Goal: Information Seeking & Learning: Learn about a topic

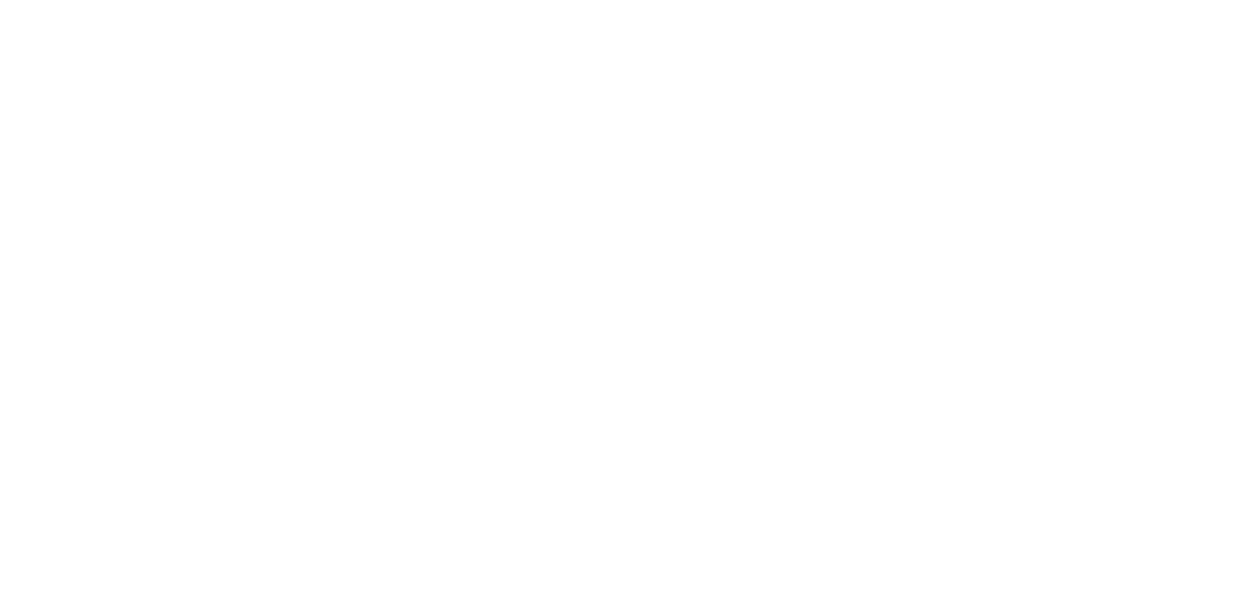
select select
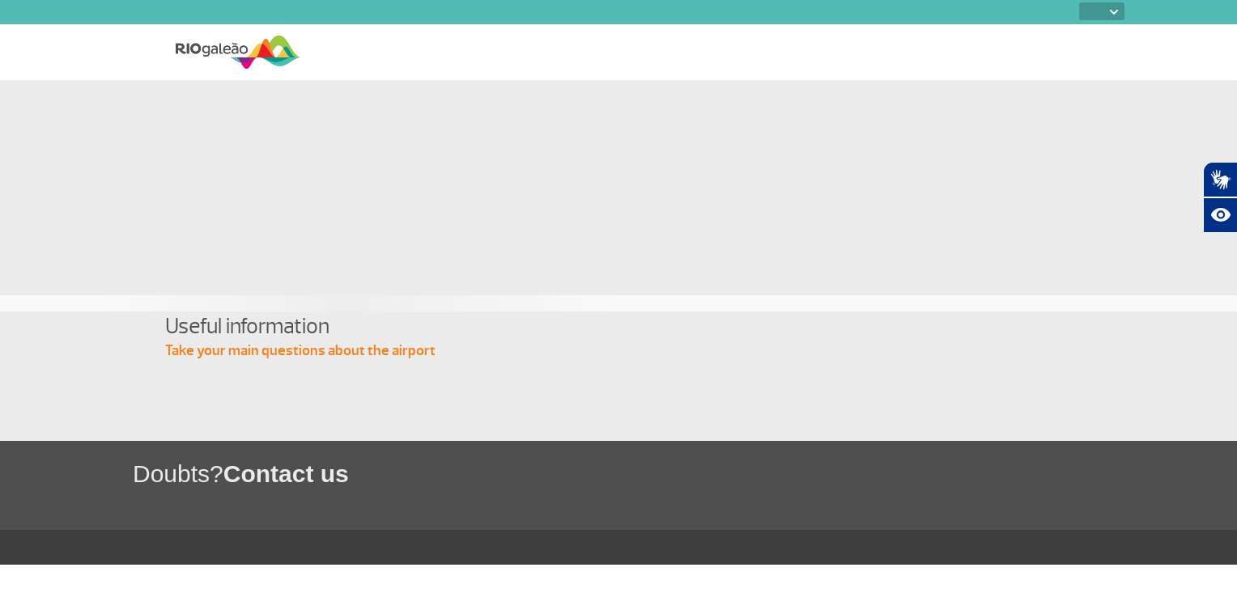
click at [378, 351] on p "Take your main questions about the airport" at bounding box center [618, 351] width 906 height 19
click at [1109, 5] on select "PT ENG ESP" at bounding box center [1101, 11] width 45 height 18
click at [1107, 17] on select "PT ENG ESP" at bounding box center [1101, 11] width 45 height 18
click at [216, 353] on p "Take your main questions about the airport" at bounding box center [618, 351] width 906 height 19
click at [282, 333] on h4 "Informações úteis" at bounding box center [618, 327] width 906 height 30
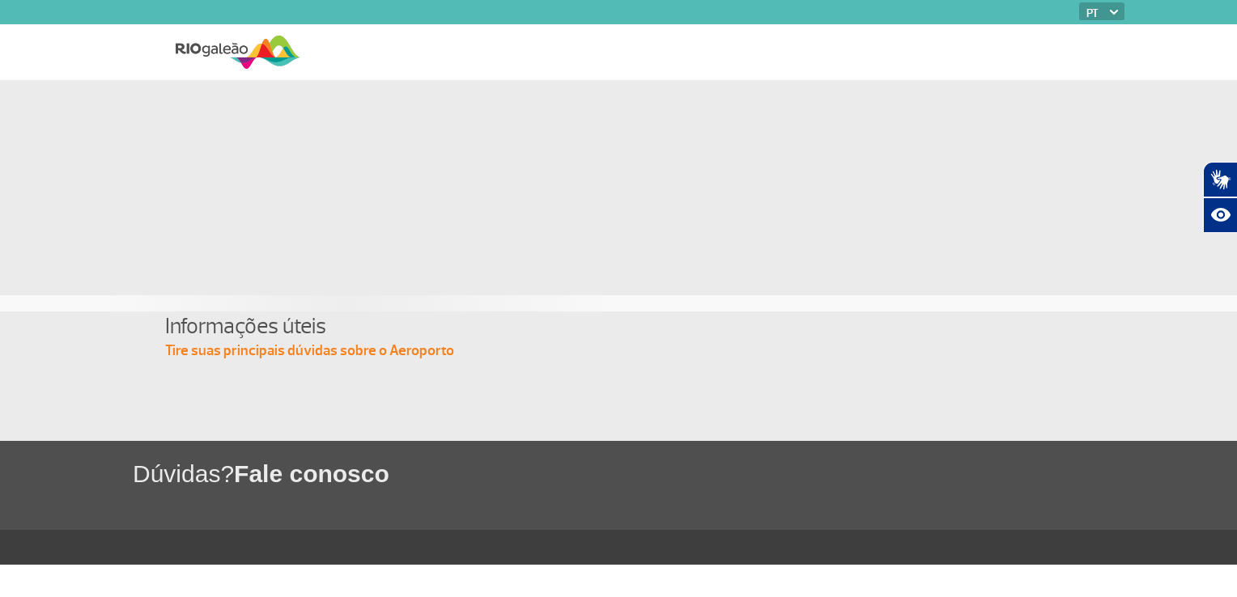
click at [291, 36] on img at bounding box center [238, 52] width 125 height 40
click at [294, 476] on span "Fale conosco" at bounding box center [311, 474] width 155 height 27
click at [1117, 548] on div at bounding box center [618, 547] width 1237 height 35
